Goal: Information Seeking & Learning: Find specific fact

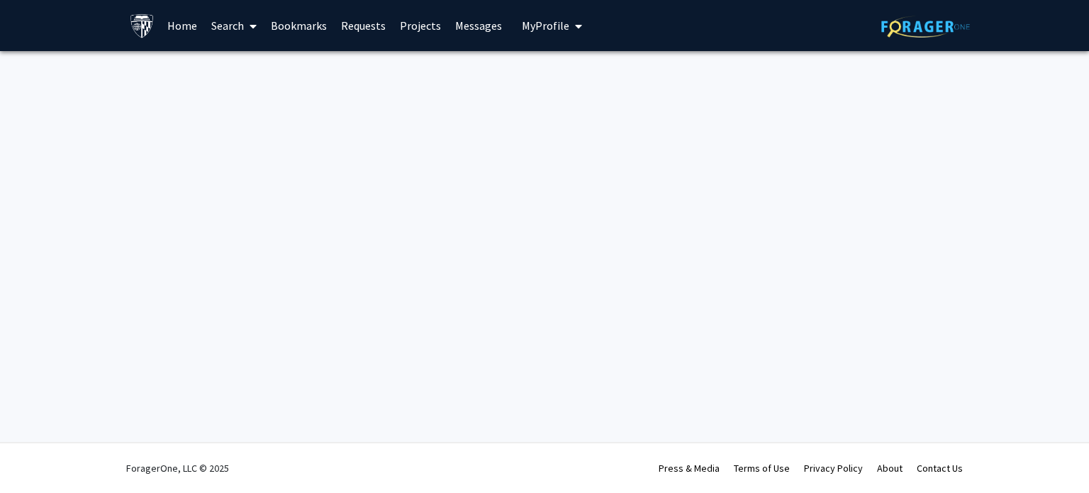
click at [528, 36] on button "My Profile" at bounding box center [552, 25] width 69 height 51
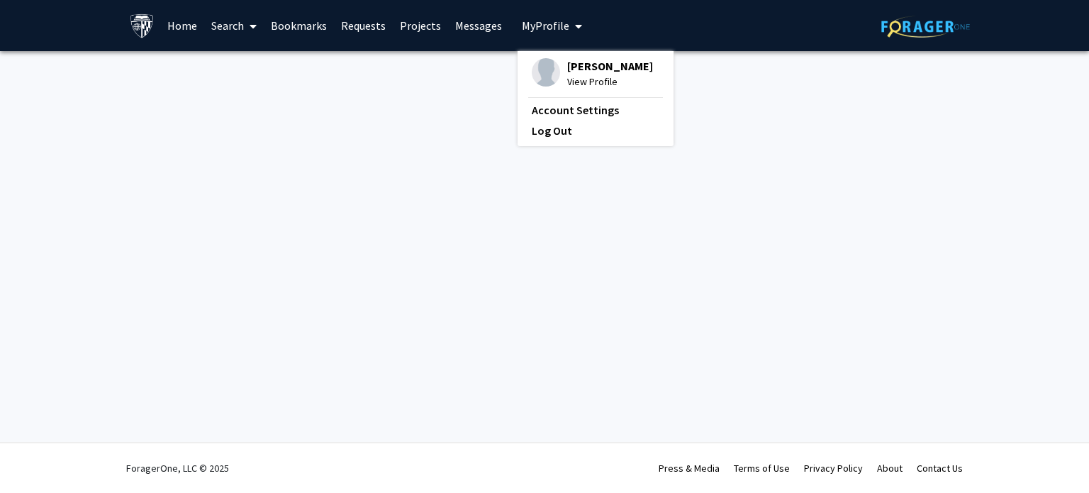
click at [362, 137] on div "Skip navigation Home Search Bookmarks Requests Projects Messages My Profile [PE…" at bounding box center [544, 246] width 1089 height 493
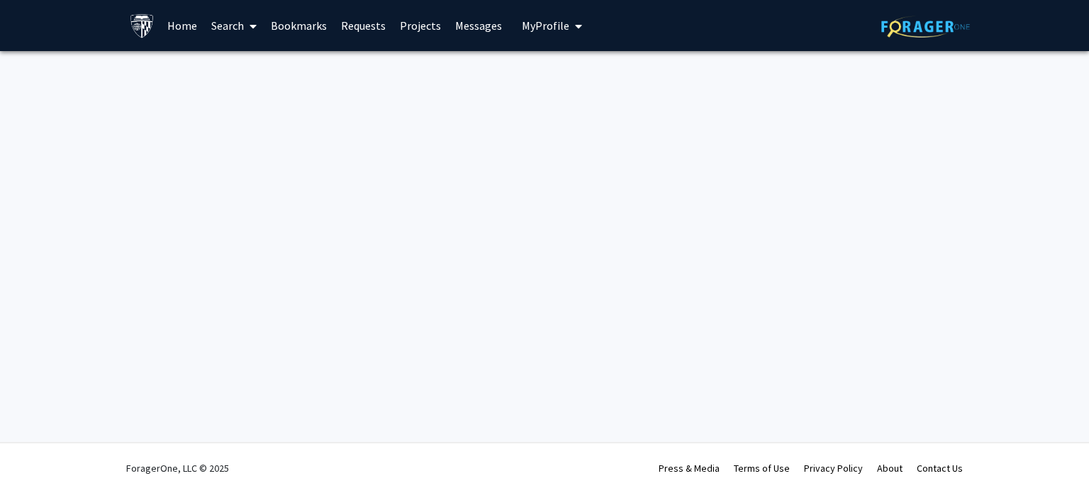
click at [220, 26] on link "Search" at bounding box center [234, 26] width 60 height 50
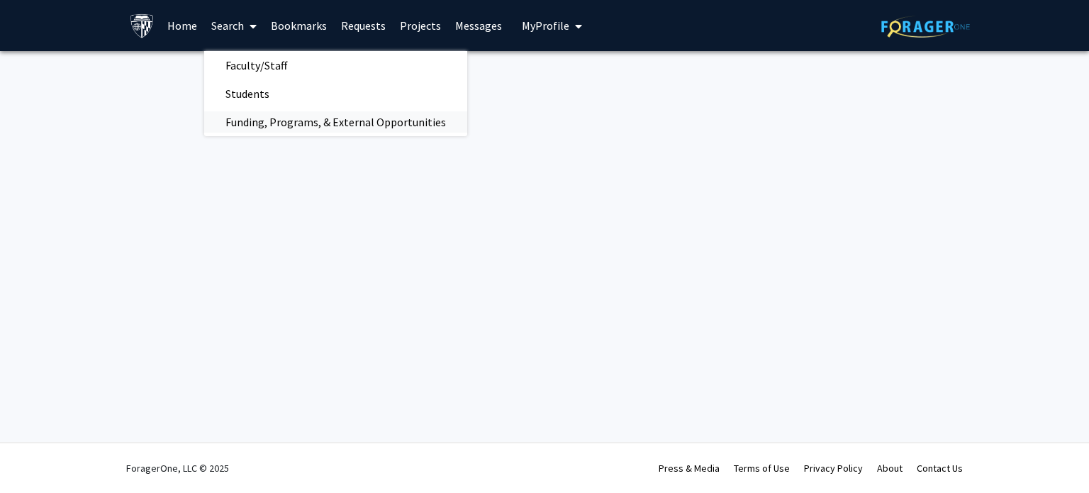
click at [291, 119] on span "Funding, Programs, & External Opportunities" at bounding box center [335, 122] width 263 height 28
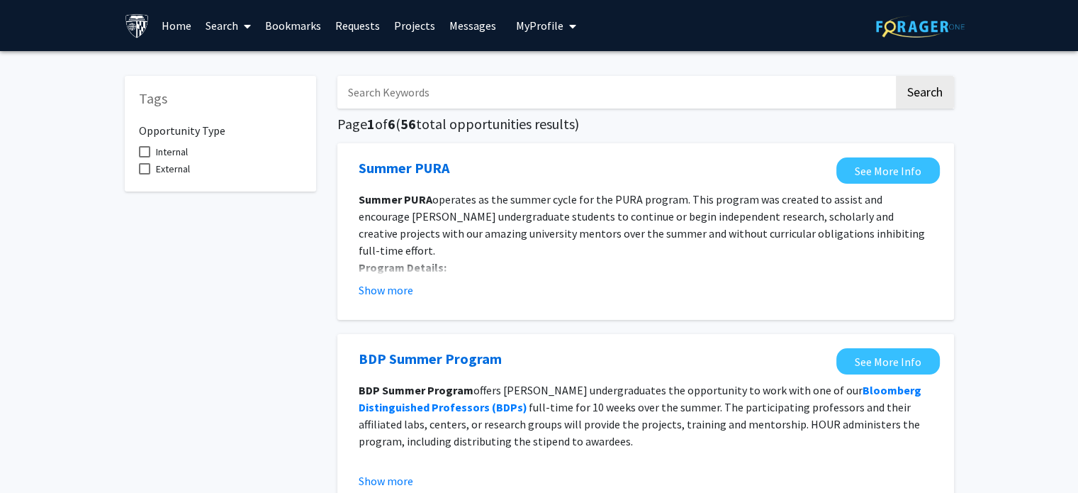
click at [474, 88] on input "Search Keywords" at bounding box center [615, 92] width 557 height 33
click at [896, 76] on button "Search" at bounding box center [925, 92] width 58 height 33
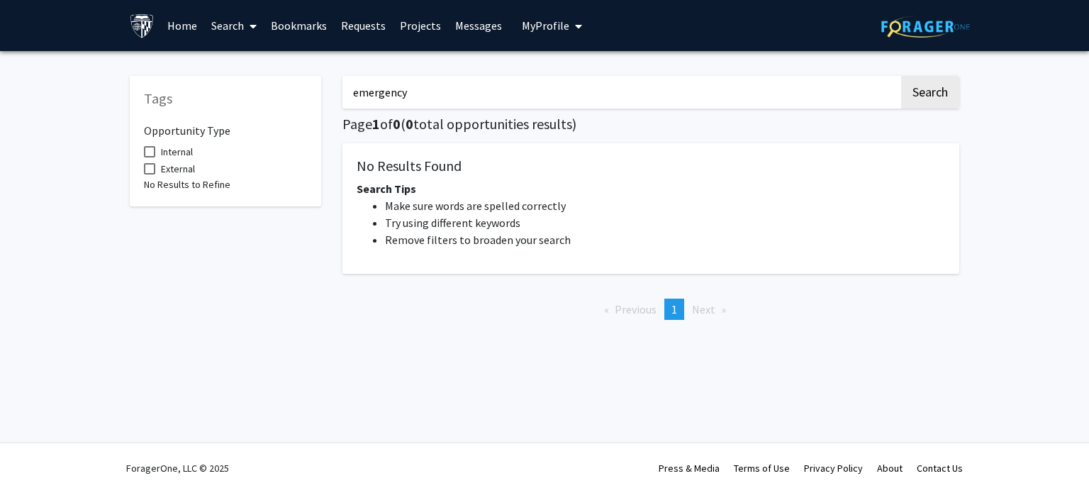
drag, startPoint x: 464, startPoint y: 89, endPoint x: 293, endPoint y: 91, distance: 170.9
click at [293, 91] on div "Tags Opportunity Type Internal External No Results to Refine emergency Search P…" at bounding box center [544, 196] width 851 height 269
click at [901, 76] on button "Search" at bounding box center [930, 92] width 58 height 33
click at [437, 101] on input "shadowing" at bounding box center [620, 92] width 557 height 33
click at [901, 76] on button "Search" at bounding box center [930, 92] width 58 height 33
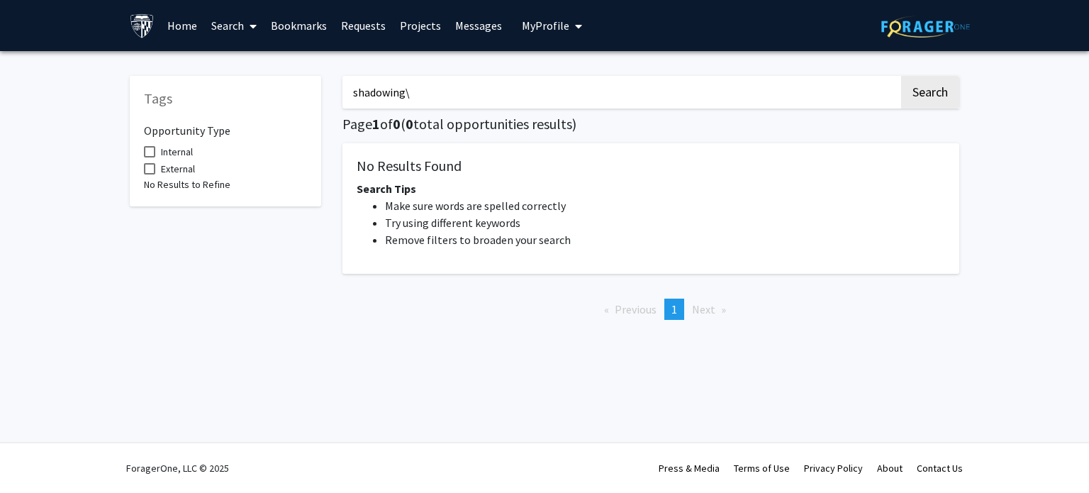
click at [901, 76] on button "Search" at bounding box center [930, 92] width 58 height 33
drag, startPoint x: 437, startPoint y: 101, endPoint x: 340, endPoint y: 104, distance: 97.2
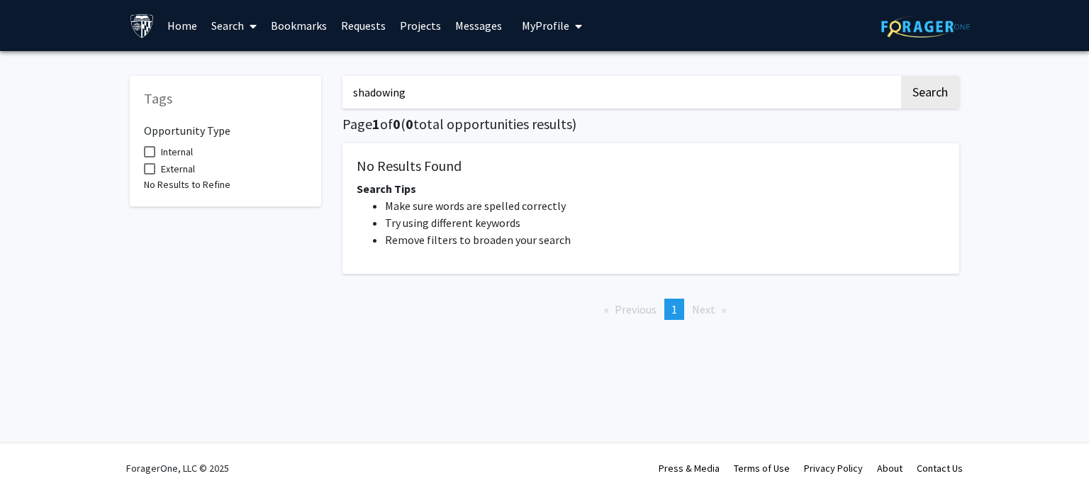
click at [340, 104] on div "shadowing Search Page 1 of 0 ( 0 total opportunities results) No Results Found …" at bounding box center [651, 196] width 638 height 269
type input "medicine"
click at [901, 76] on button "Search" at bounding box center [930, 92] width 58 height 33
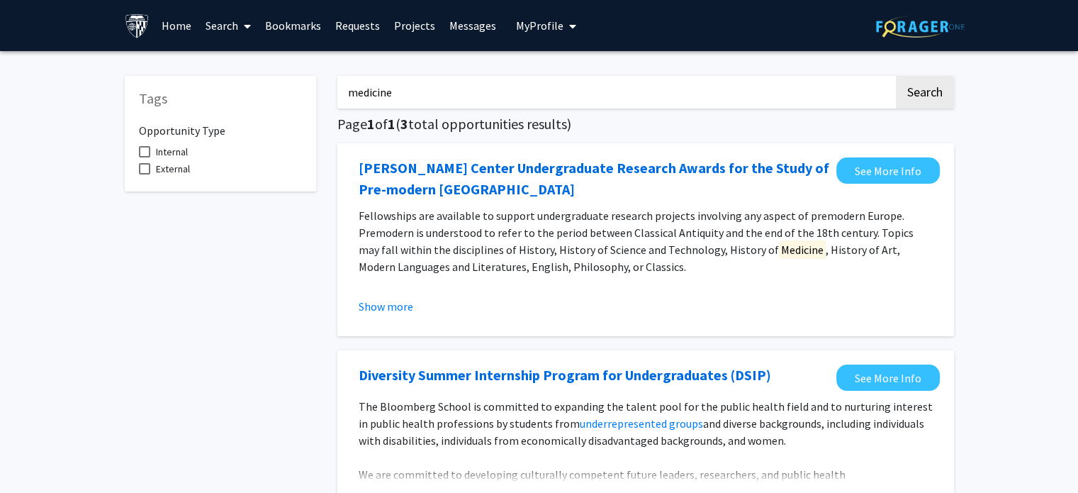
drag, startPoint x: 427, startPoint y: 92, endPoint x: 325, endPoint y: 106, distance: 103.1
click at [325, 106] on div "Tags Opportunity Type Internal External medicine Search Page 1 of 1 ( 3 total o…" at bounding box center [539, 418] width 851 height 713
click at [291, 269] on div "Tags Opportunity Type Internal External" at bounding box center [220, 418] width 213 height 713
click at [842, 93] on input "Search Keywords" at bounding box center [615, 92] width 557 height 33
click at [896, 76] on button "Search" at bounding box center [925, 92] width 58 height 33
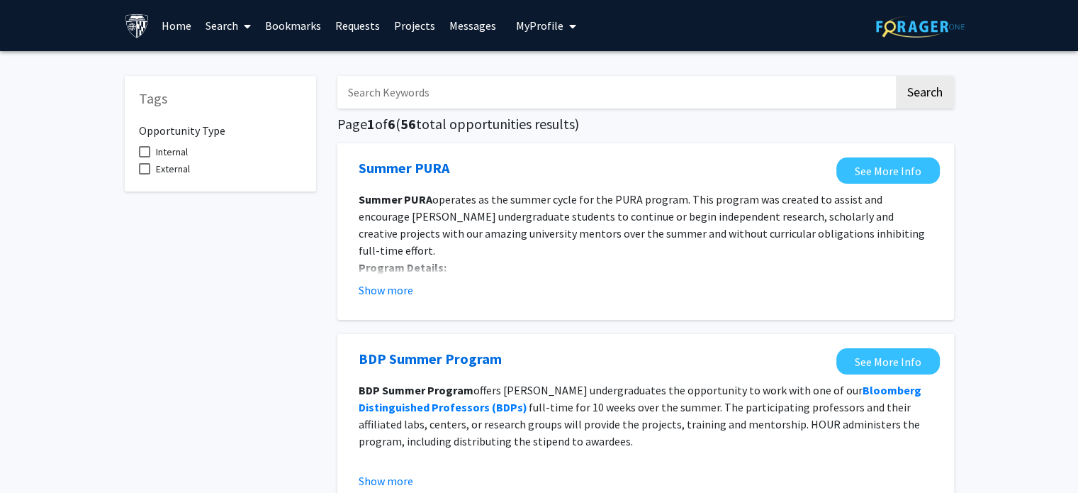
click at [221, 32] on link "Search" at bounding box center [229, 26] width 60 height 50
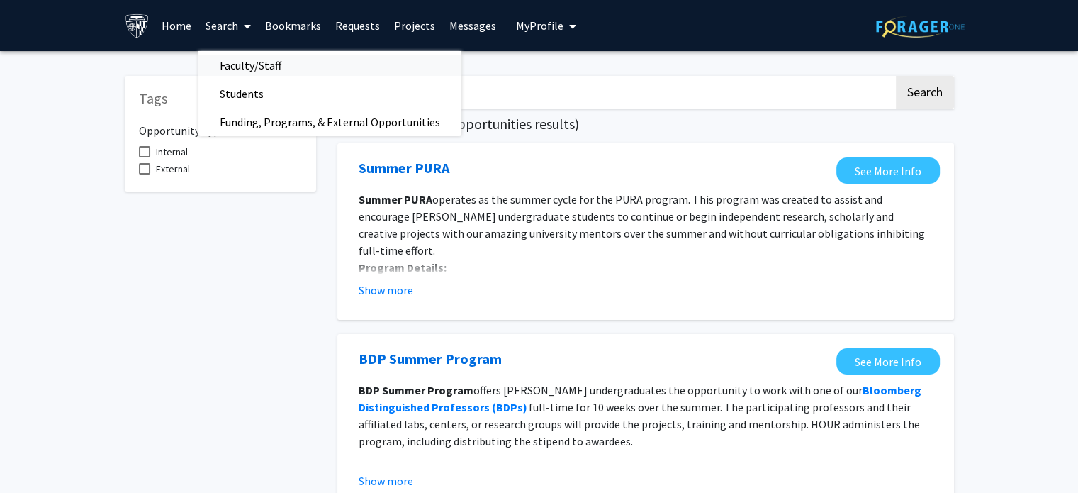
click at [255, 63] on span "Faculty/Staff" at bounding box center [251, 65] width 104 height 28
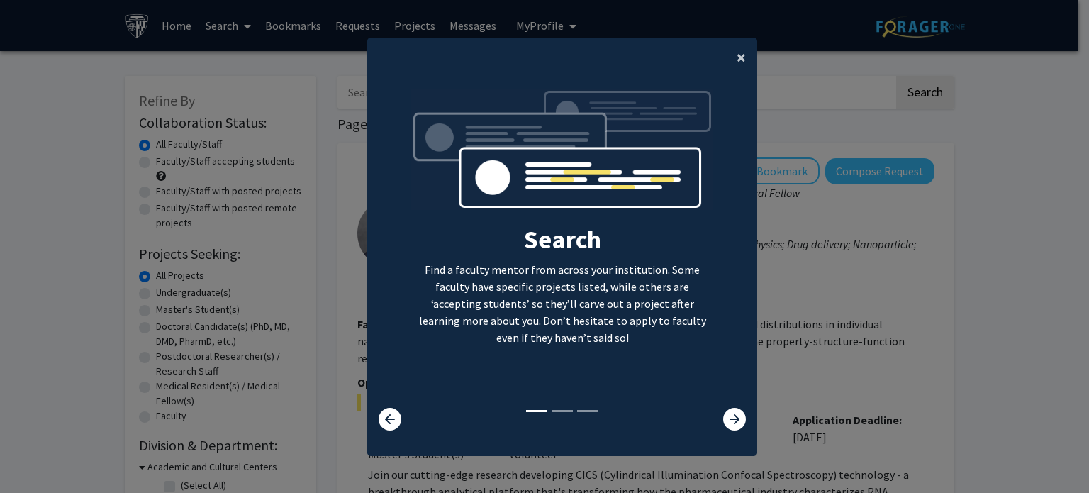
click at [737, 60] on span "×" at bounding box center [741, 57] width 9 height 22
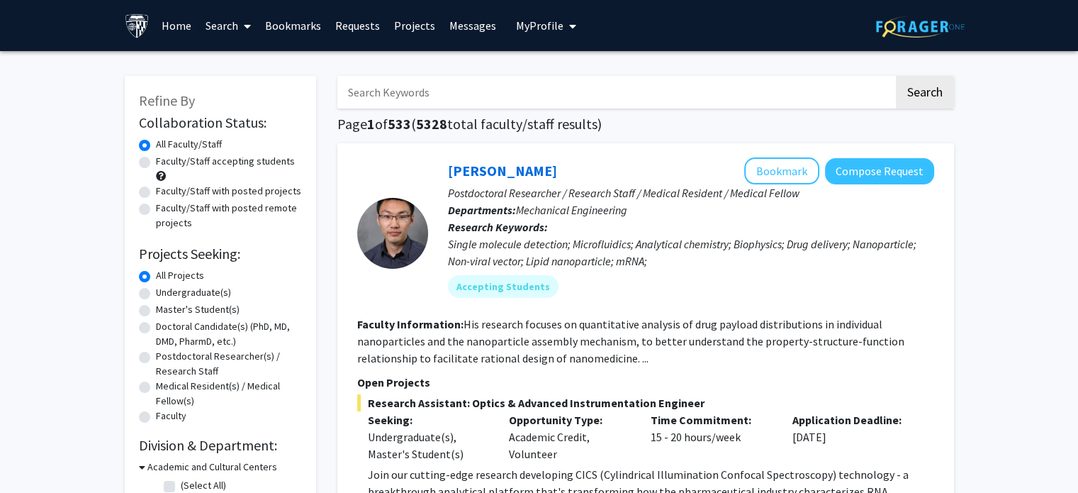
click at [424, 101] on input "Search Keywords" at bounding box center [615, 92] width 557 height 33
type input "emergency"
click at [896, 76] on button "Search" at bounding box center [925, 92] width 58 height 33
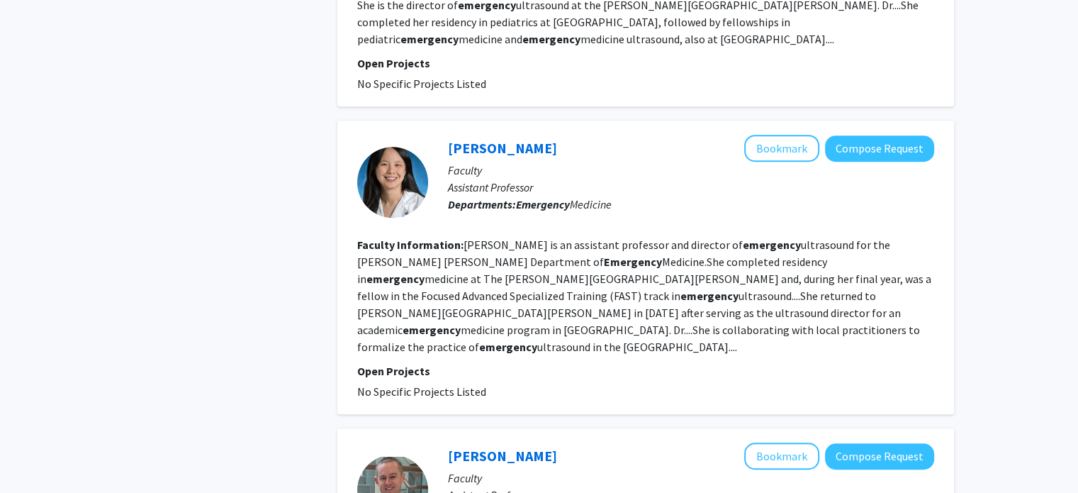
scroll to position [918, 0]
click at [785, 146] on button "Bookmark" at bounding box center [781, 147] width 75 height 27
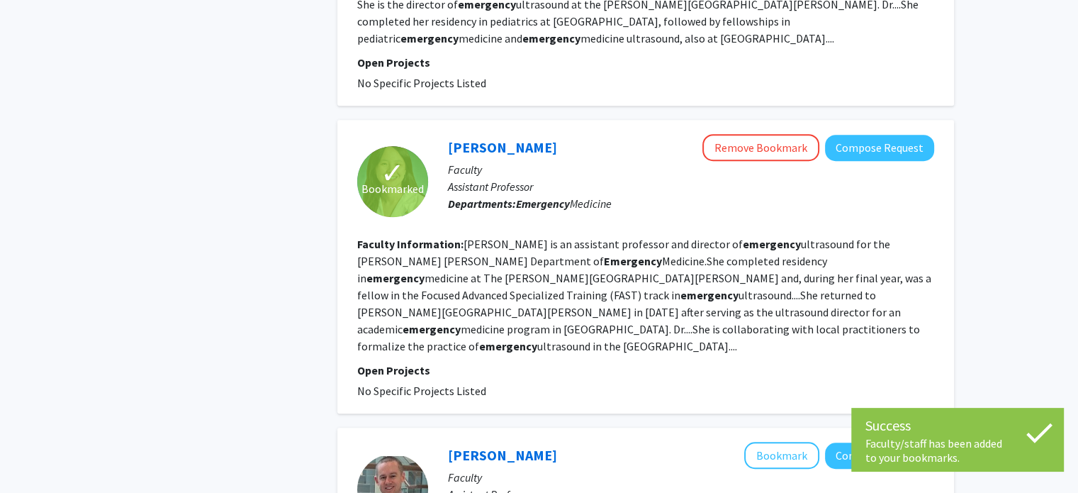
click at [546, 332] on fg-read-more "[PERSON_NAME] is an assistant professor and director of emergency ultrasound fo…" at bounding box center [644, 295] width 574 height 116
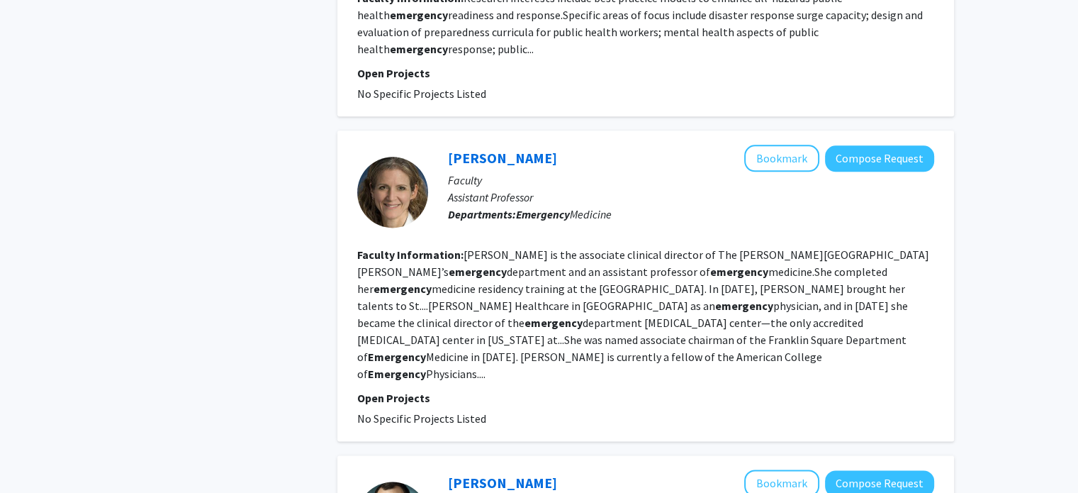
scroll to position [1799, 0]
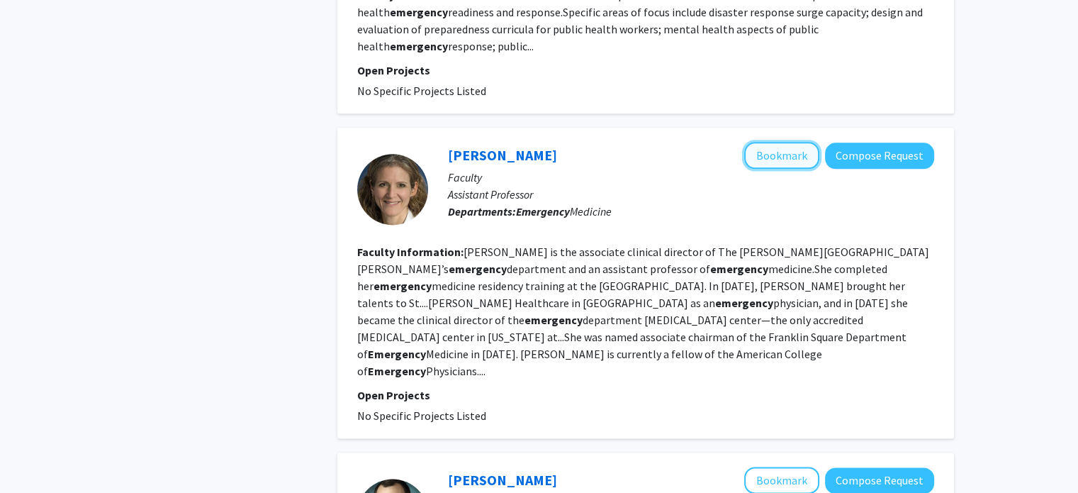
click at [783, 142] on button "Bookmark" at bounding box center [781, 155] width 75 height 27
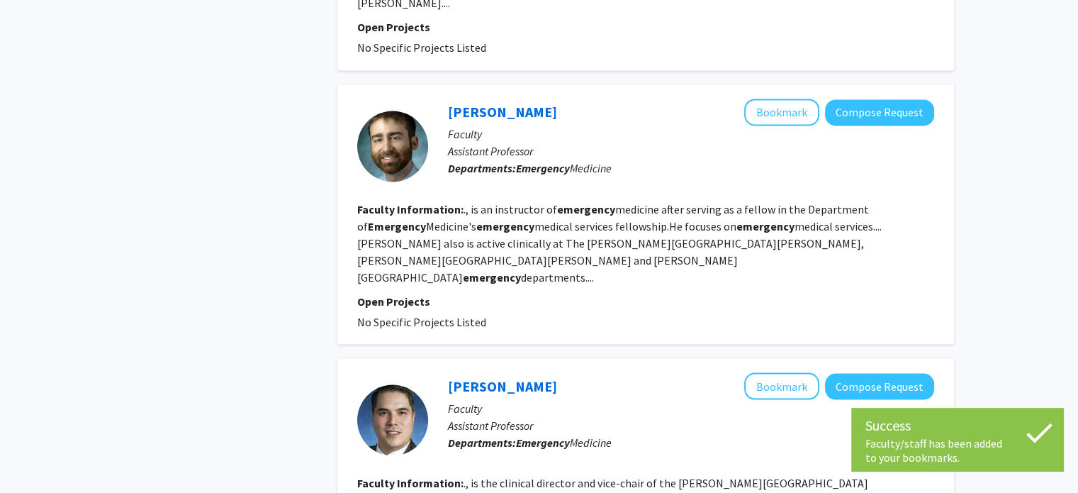
scroll to position [2632, 0]
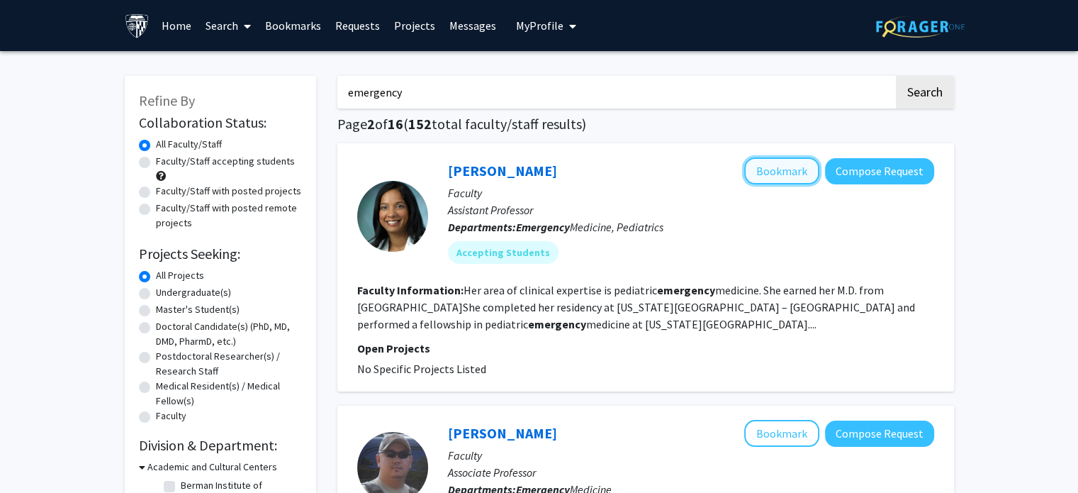
click at [778, 172] on button "Bookmark" at bounding box center [781, 170] width 75 height 27
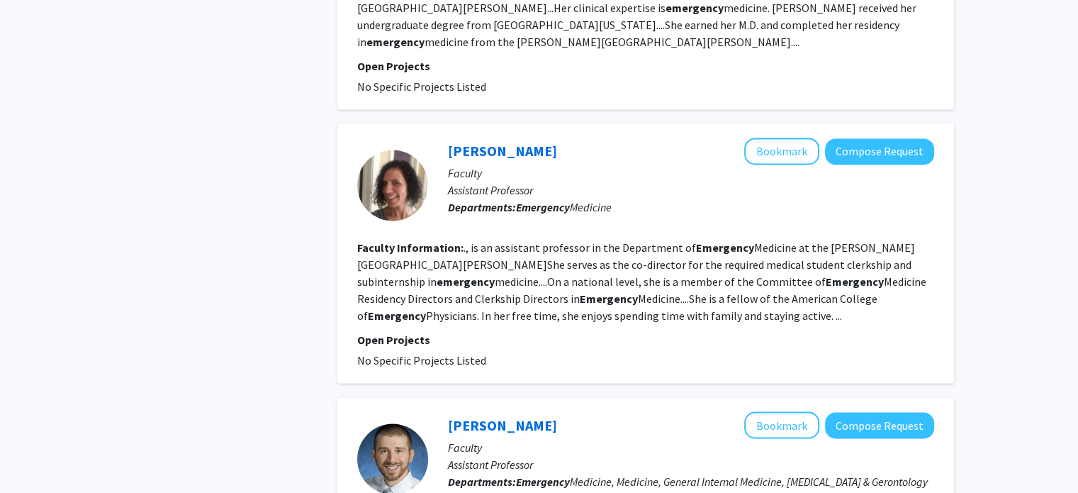
scroll to position [2530, 0]
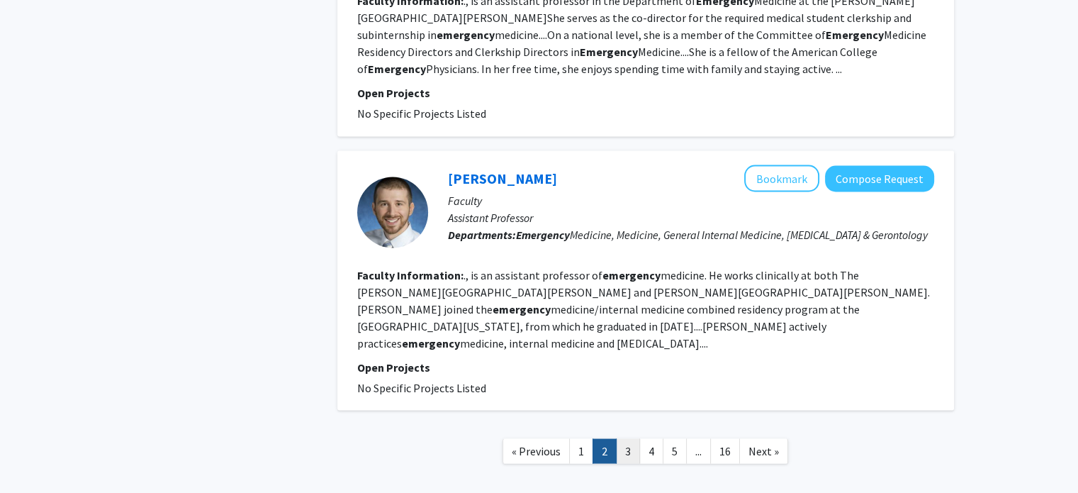
click at [627, 438] on link "3" at bounding box center [628, 450] width 24 height 25
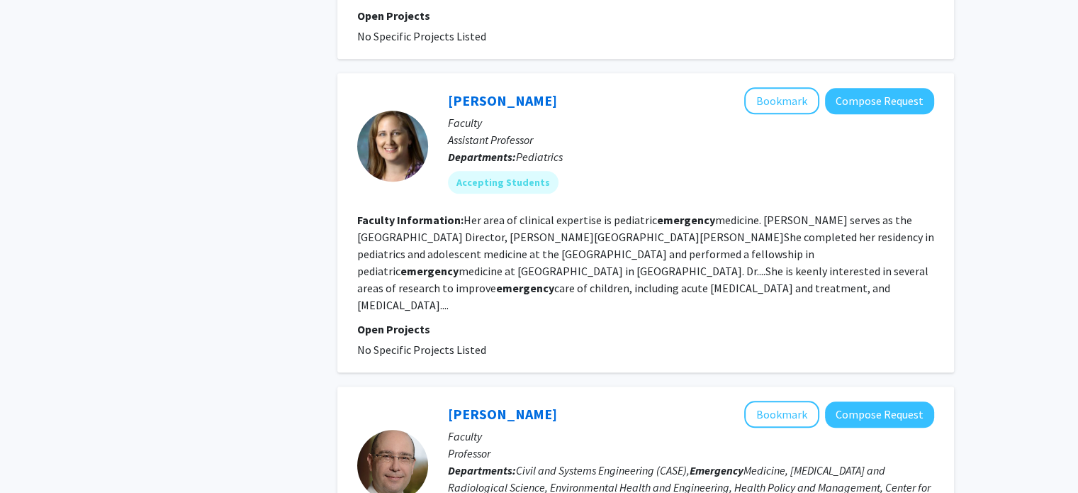
scroll to position [1571, 0]
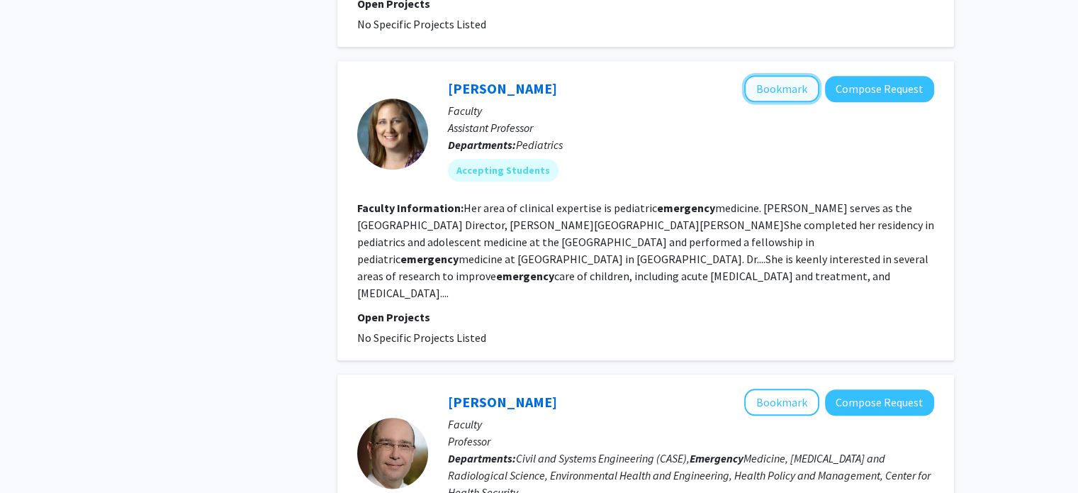
click at [763, 75] on button "Bookmark" at bounding box center [781, 88] width 75 height 27
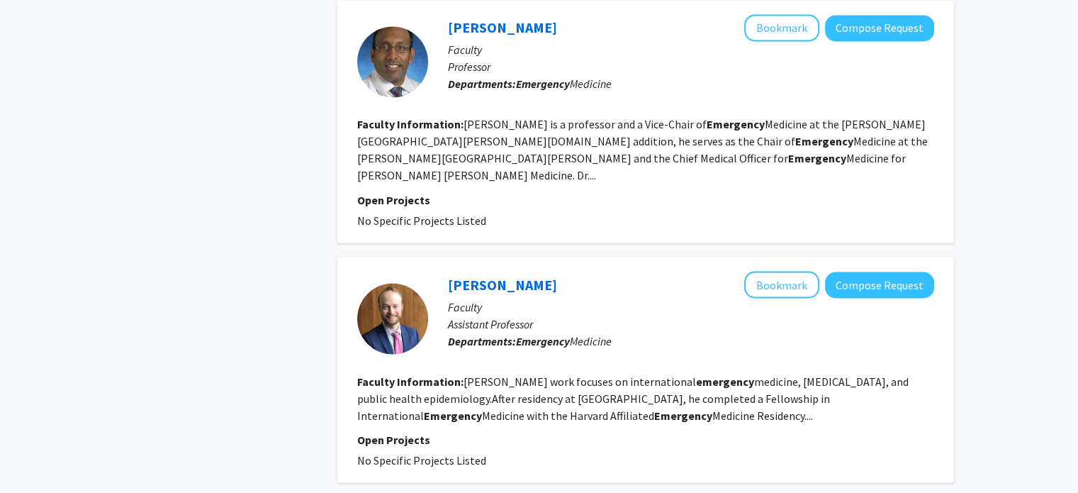
scroll to position [2514, 0]
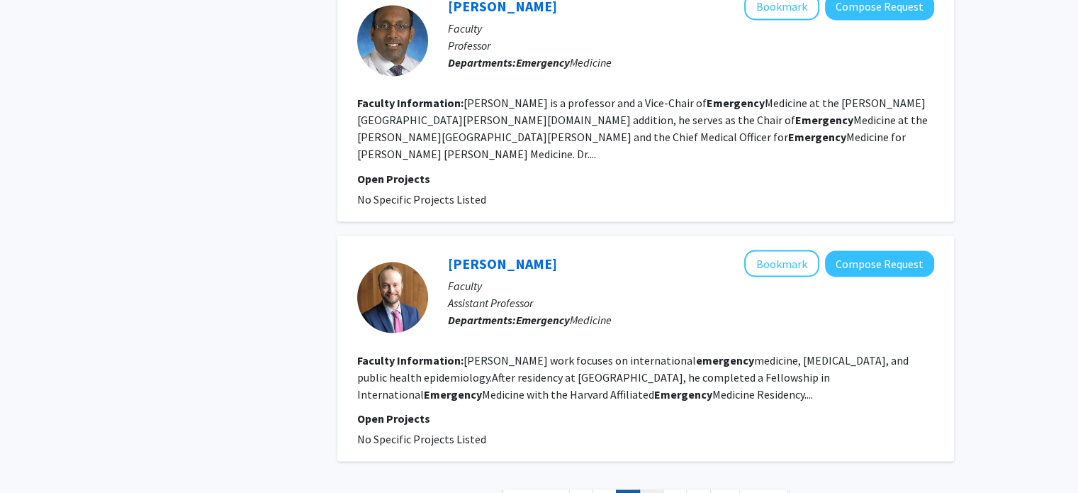
click at [647, 489] on link "4" at bounding box center [651, 501] width 24 height 25
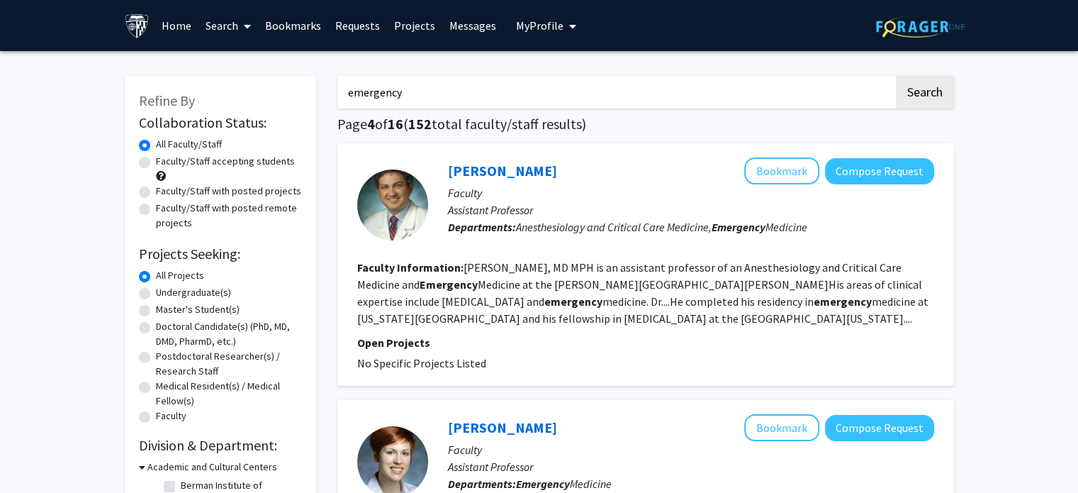
click at [183, 293] on label "Undergraduate(s)" at bounding box center [193, 292] width 75 height 15
click at [165, 293] on input "Undergraduate(s)" at bounding box center [160, 289] width 9 height 9
radio input "true"
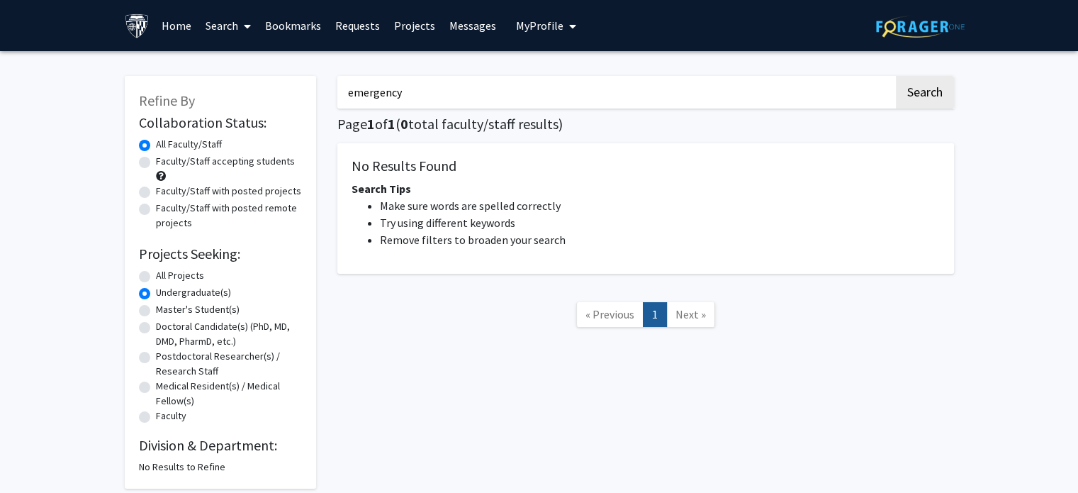
click at [205, 313] on label "Master's Student(s)" at bounding box center [198, 309] width 84 height 15
click at [165, 311] on input "Master's Student(s)" at bounding box center [160, 306] width 9 height 9
radio input "true"
click at [199, 325] on label "Doctoral Candidate(s) (PhD, MD, DMD, PharmD, etc.)" at bounding box center [229, 334] width 146 height 30
click at [165, 325] on input "Doctoral Candidate(s) (PhD, MD, DMD, PharmD, etc.)" at bounding box center [160, 323] width 9 height 9
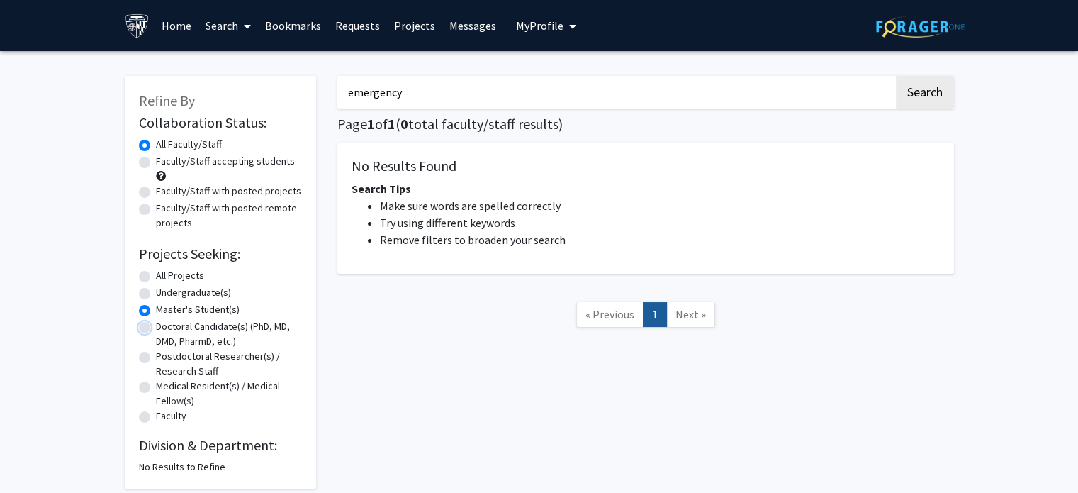
radio input "true"
click at [196, 356] on label "Postdoctoral Researcher(s) / Research Staff" at bounding box center [229, 364] width 146 height 30
click at [165, 356] on input "Postdoctoral Researcher(s) / Research Staff" at bounding box center [160, 353] width 9 height 9
radio input "true"
click at [189, 380] on label "Medical Resident(s) / Medical Fellow(s)" at bounding box center [229, 394] width 146 height 30
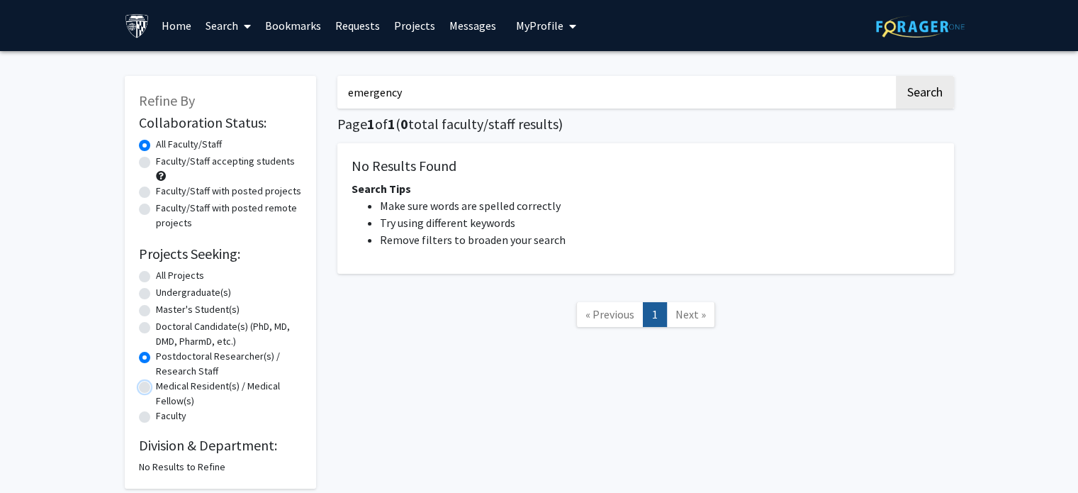
click at [165, 380] on input "Medical Resident(s) / Medical Fellow(s)" at bounding box center [160, 383] width 9 height 9
radio input "true"
click at [173, 413] on label "Faculty" at bounding box center [171, 415] width 30 height 15
click at [165, 413] on input "Faculty" at bounding box center [160, 412] width 9 height 9
radio input "true"
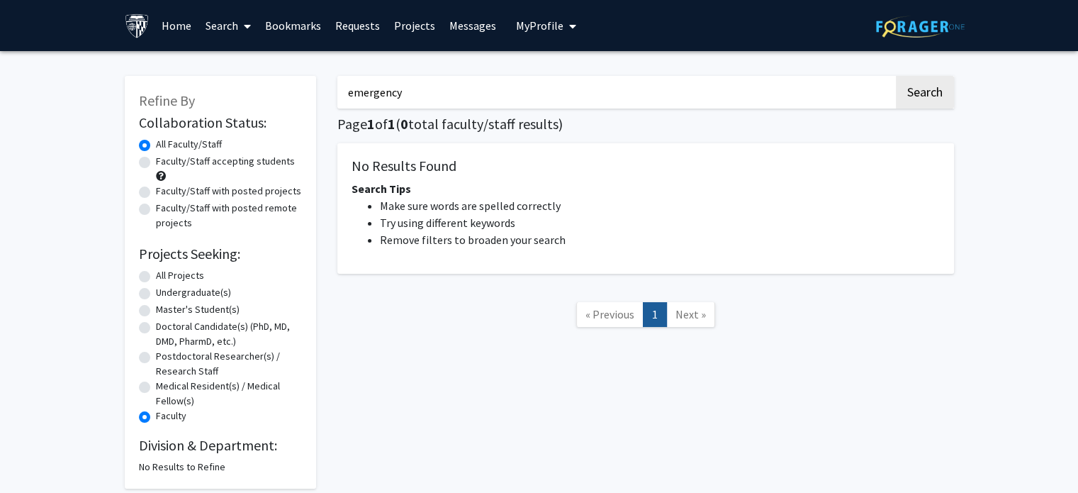
click at [186, 272] on label "All Projects" at bounding box center [180, 275] width 48 height 15
click at [165, 272] on input "All Projects" at bounding box center [160, 272] width 9 height 9
radio input "true"
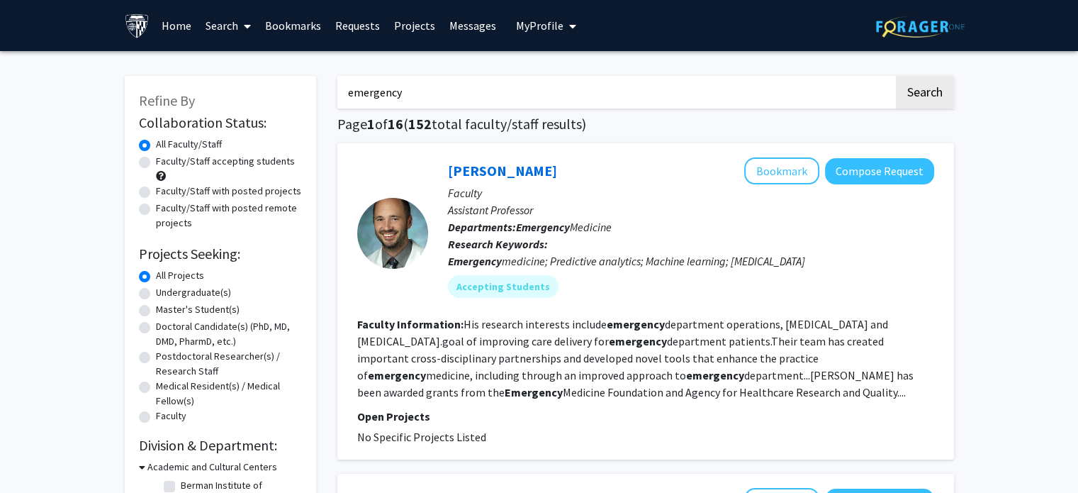
click at [244, 161] on label "Faculty/Staff accepting students" at bounding box center [225, 161] width 139 height 15
click at [165, 161] on input "Faculty/Staff accepting students" at bounding box center [160, 158] width 9 height 9
radio input "true"
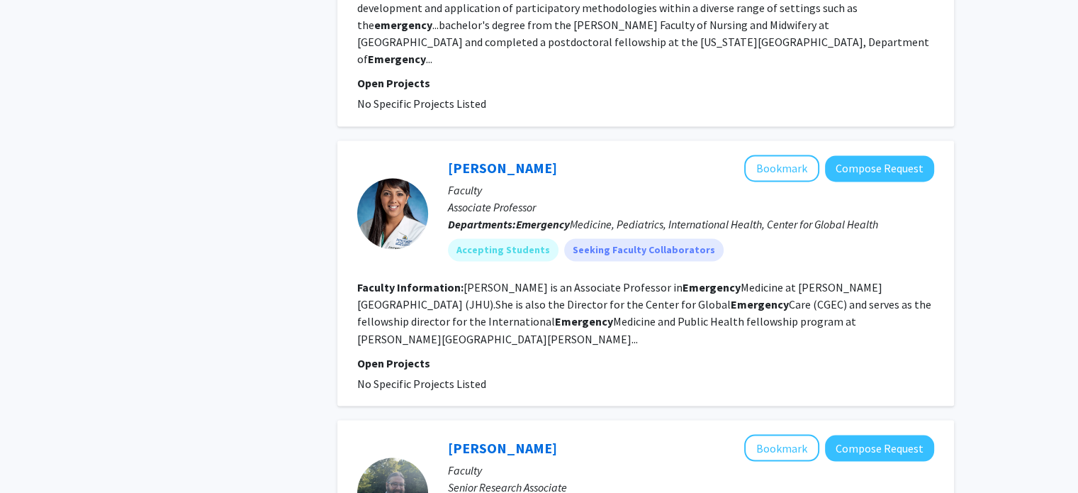
scroll to position [2359, 0]
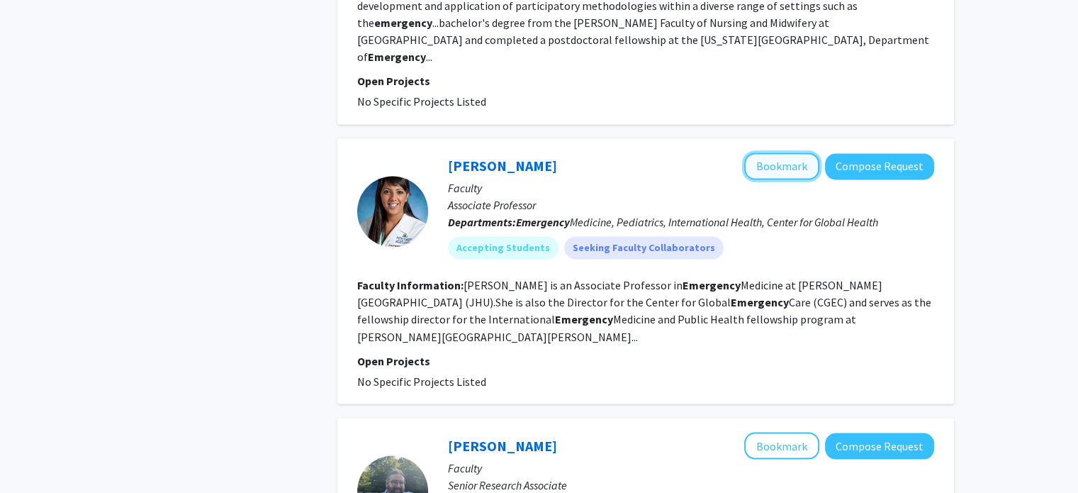
click at [769, 152] on button "Bookmark" at bounding box center [781, 165] width 75 height 27
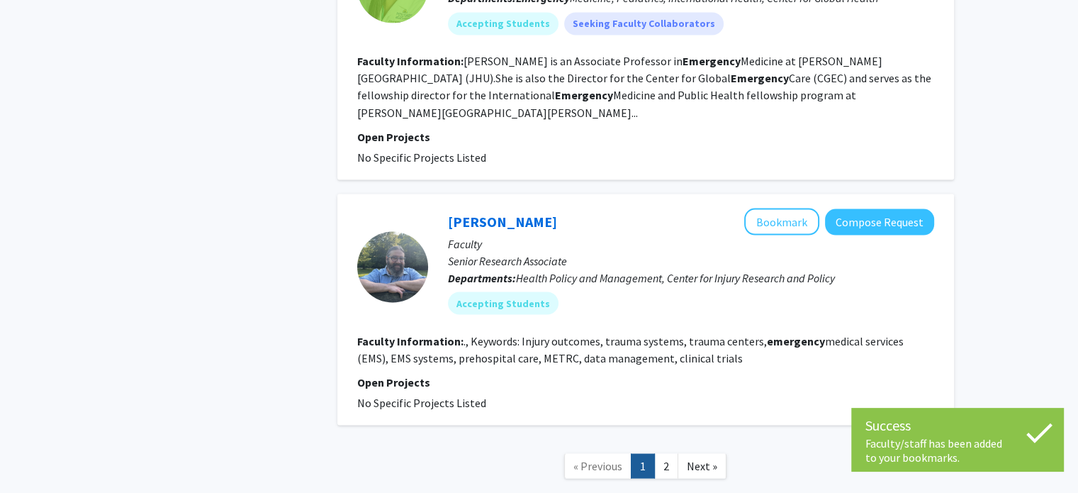
scroll to position [2615, 0]
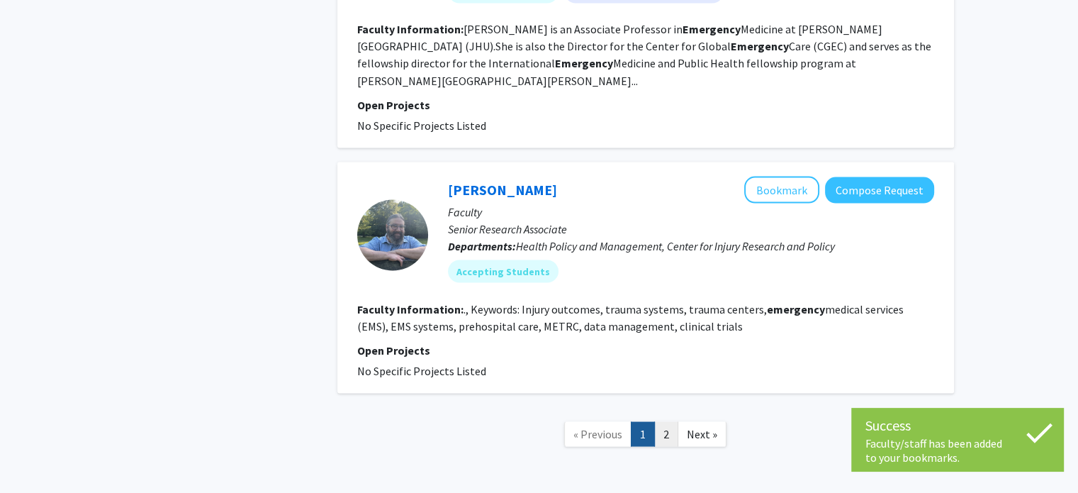
click at [669, 421] on link "2" at bounding box center [666, 433] width 24 height 25
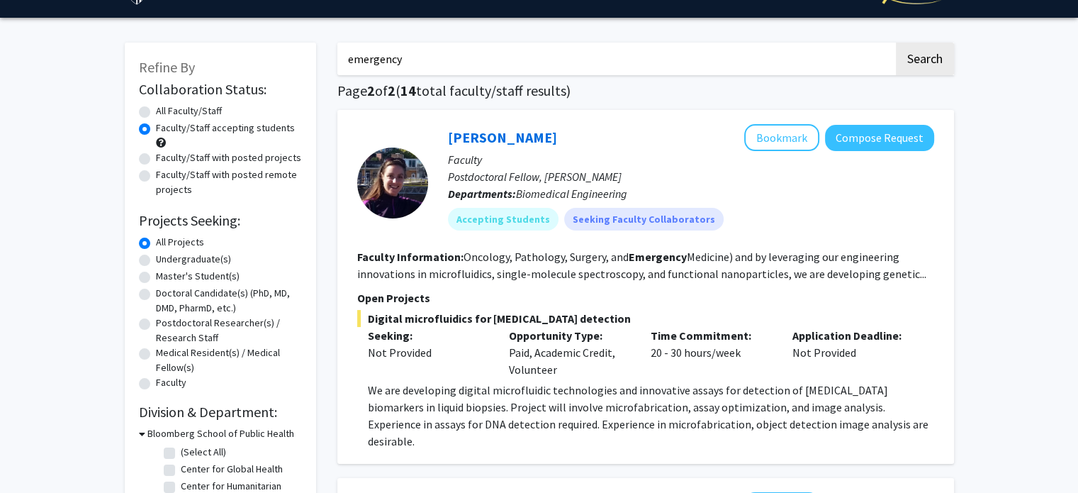
scroll to position [34, 0]
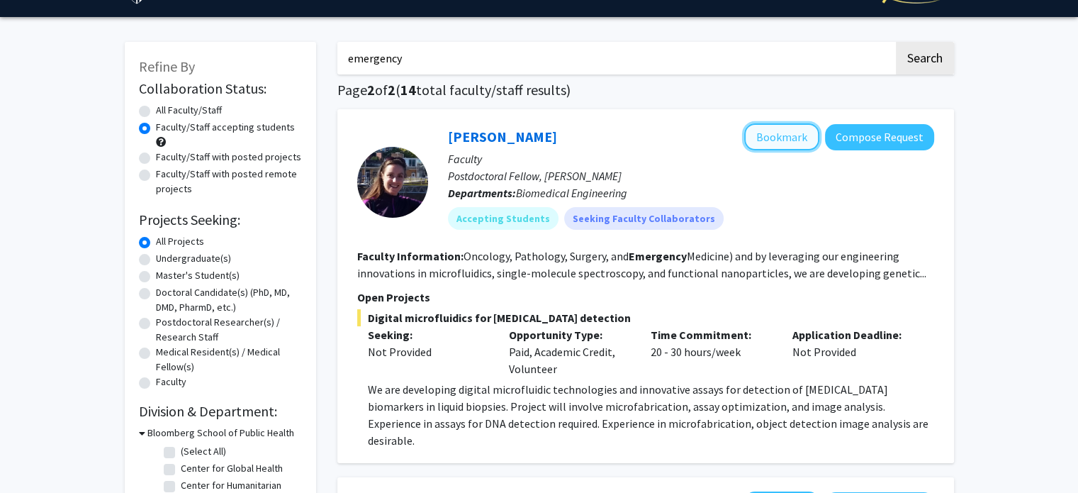
click at [775, 145] on button "Bookmark" at bounding box center [781, 136] width 75 height 27
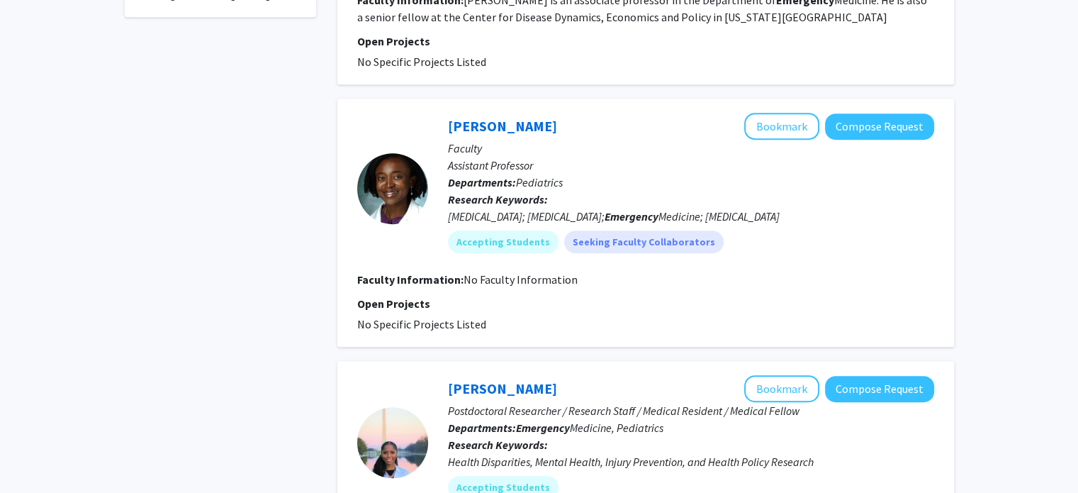
scroll to position [658, 0]
click at [783, 116] on button "Bookmark" at bounding box center [781, 126] width 75 height 27
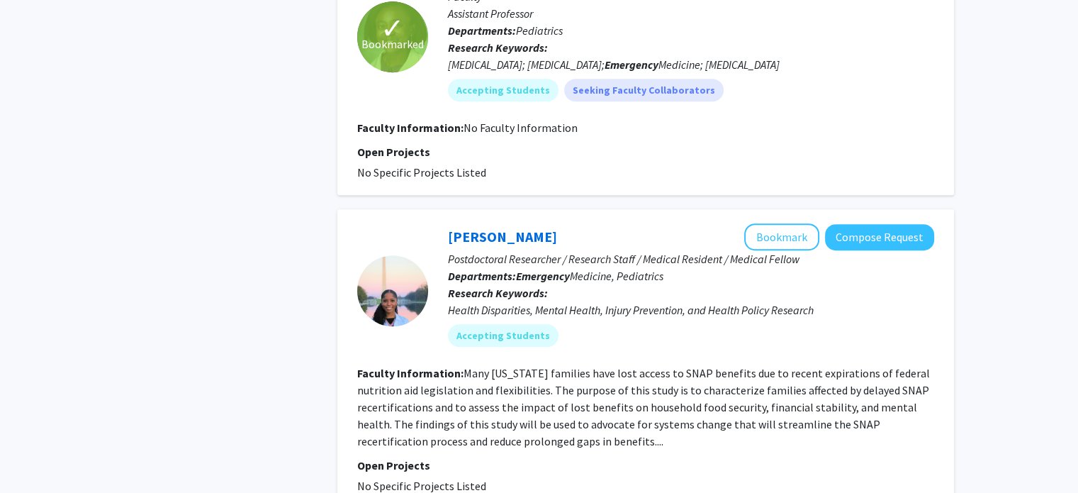
scroll to position [810, 0]
click at [777, 223] on button "Bookmark" at bounding box center [781, 236] width 75 height 27
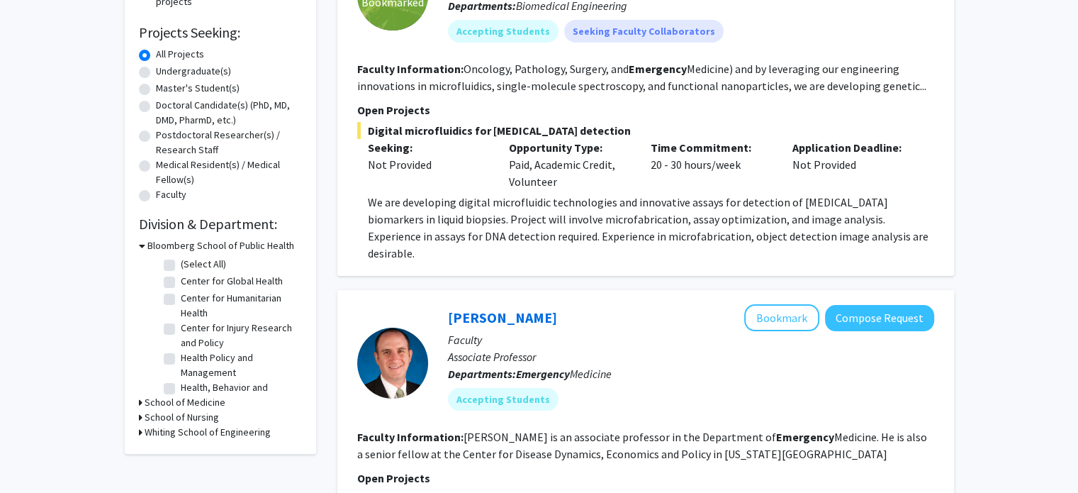
scroll to position [221, 0]
click at [140, 245] on icon at bounding box center [142, 245] width 6 height 15
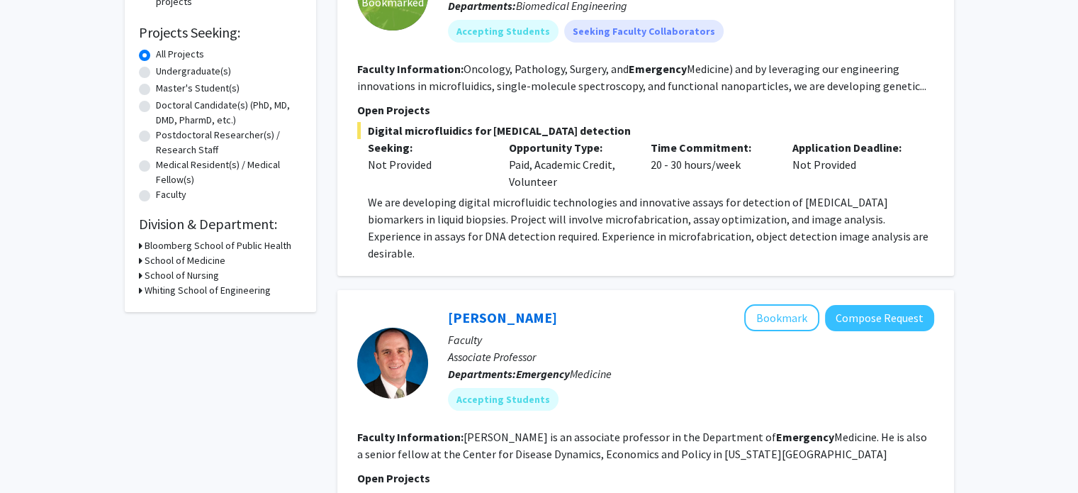
click at [147, 257] on h3 "School of Medicine" at bounding box center [185, 260] width 81 height 15
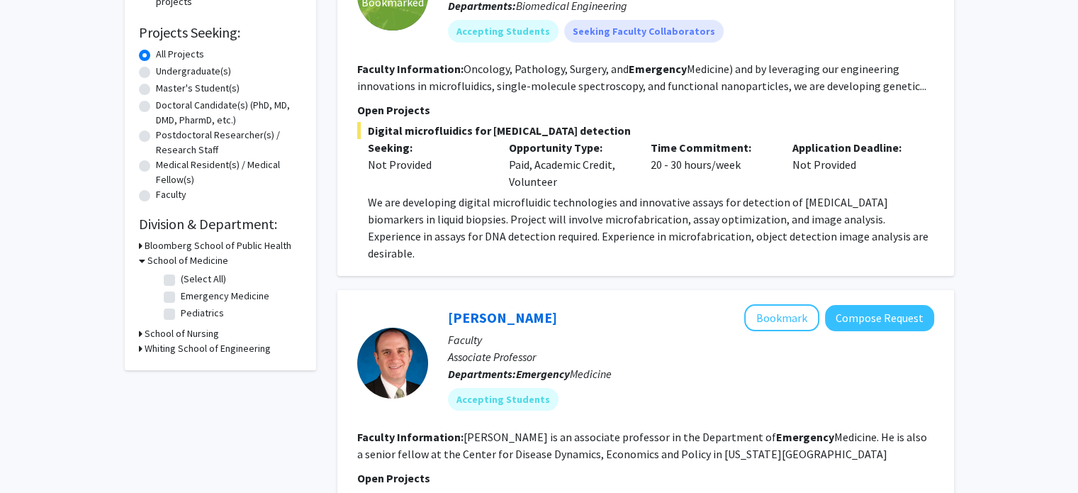
click at [176, 293] on fg-checkbox "Emergency Medicine Emergency Medicine" at bounding box center [231, 297] width 135 height 17
click at [181, 294] on label "Emergency Medicine" at bounding box center [225, 296] width 89 height 15
click at [181, 294] on input "Emergency Medicine" at bounding box center [185, 293] width 9 height 9
checkbox input "true"
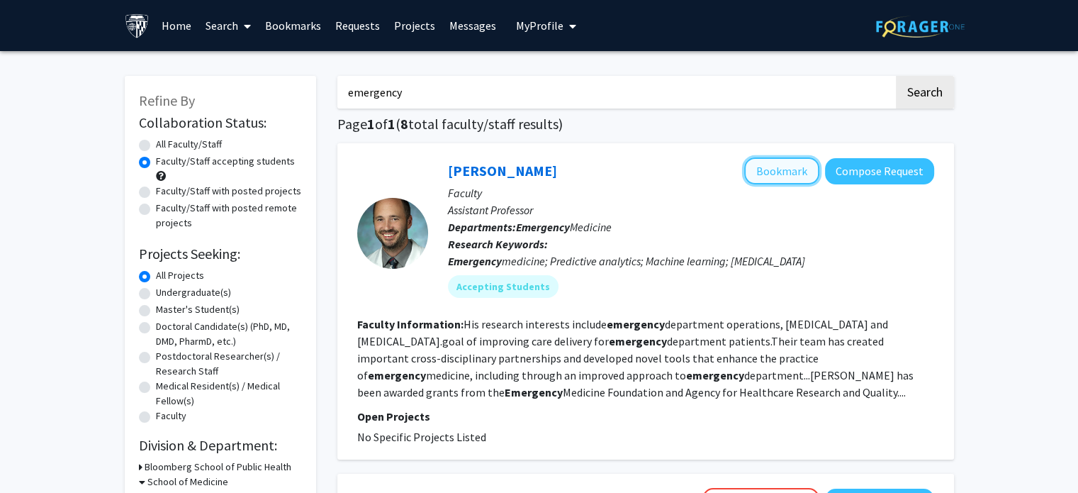
click at [783, 177] on button "Bookmark" at bounding box center [781, 170] width 75 height 27
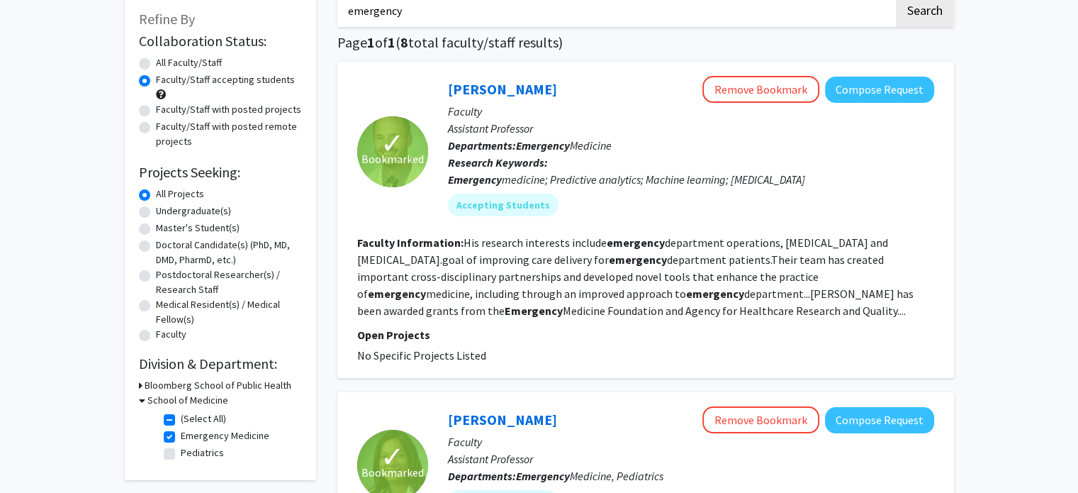
scroll to position [3, 0]
